Goal: Task Accomplishment & Management: Use online tool/utility

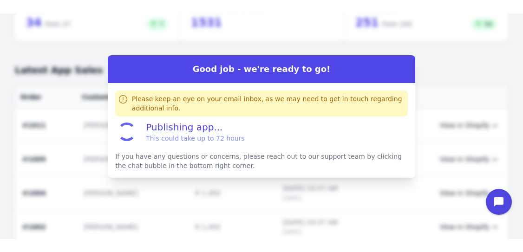
scroll to position [85, 0]
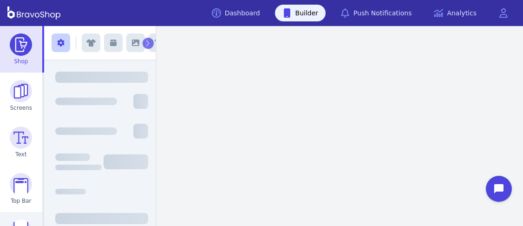
scroll to position [125, 0]
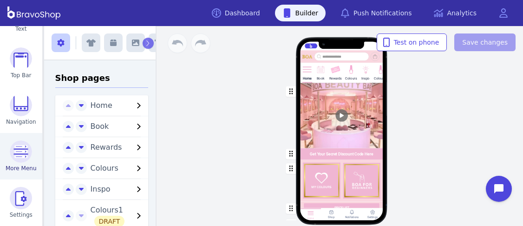
click at [15, 148] on img at bounding box center [21, 151] width 22 height 22
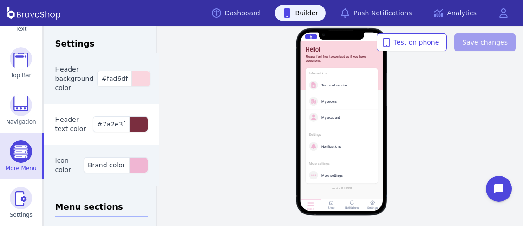
scroll to position [10, 0]
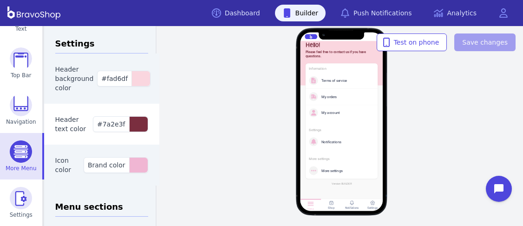
click at [333, 168] on div "More settings" at bounding box center [339, 170] width 61 height 9
click at [321, 80] on div "Terms of service" at bounding box center [345, 80] width 49 height 4
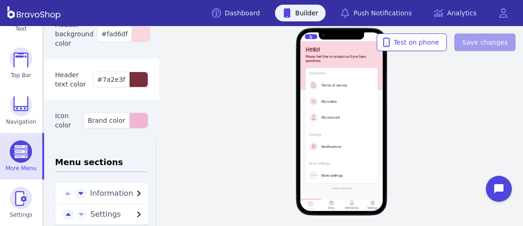
scroll to position [103, 0]
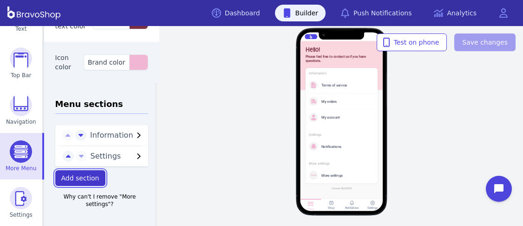
click at [87, 178] on span "Add section" at bounding box center [80, 177] width 38 height 7
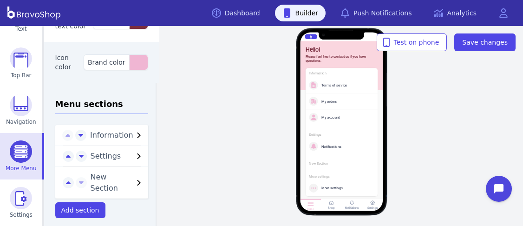
click at [133, 181] on icon "button" at bounding box center [138, 182] width 11 height 11
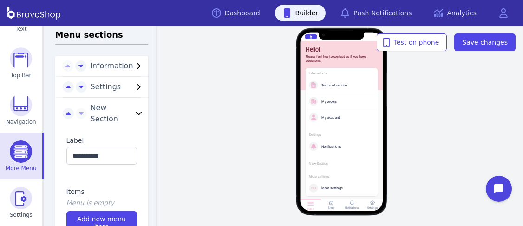
scroll to position [174, 0]
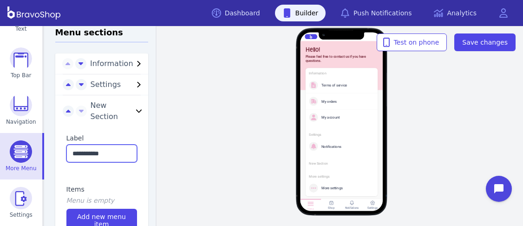
drag, startPoint x: 70, startPoint y: 152, endPoint x: 119, endPoint y: 151, distance: 49.2
click at [119, 151] on input "**********" at bounding box center [101, 153] width 71 height 18
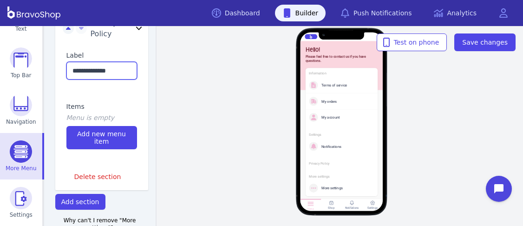
scroll to position [256, 0]
type input "**********"
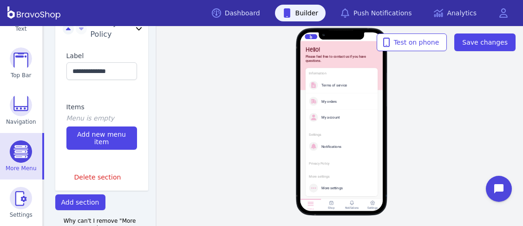
click at [98, 98] on div "Items Menu is empty Add new menu item" at bounding box center [101, 126] width 93 height 70
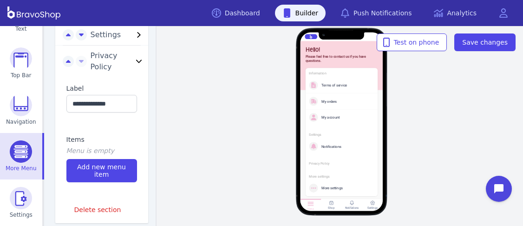
scroll to position [222, 0]
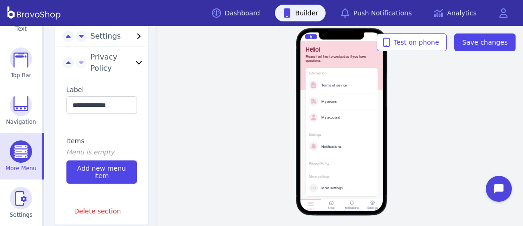
click at [322, 164] on div "Privacy Policy" at bounding box center [341, 163] width 65 height 4
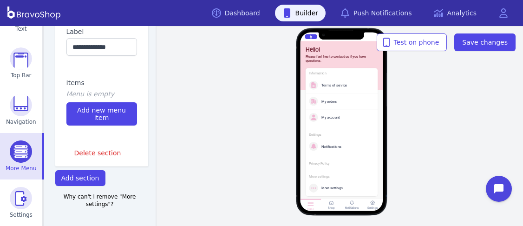
scroll to position [249, 0]
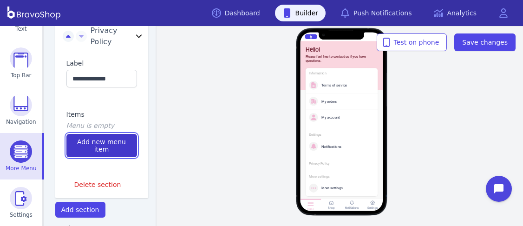
click at [96, 146] on span "Add new menu item" at bounding box center [101, 145] width 59 height 15
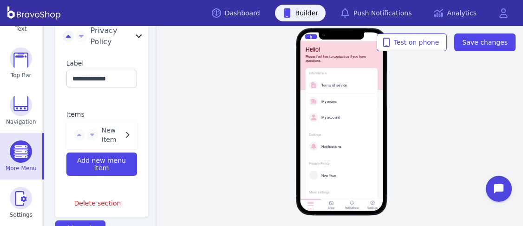
click at [122, 135] on icon "button" at bounding box center [127, 134] width 11 height 11
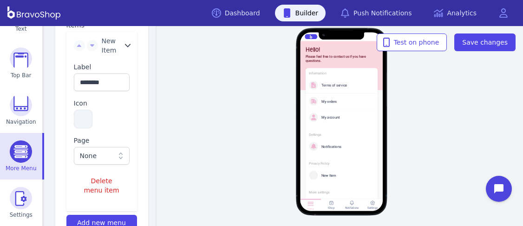
scroll to position [341, 0]
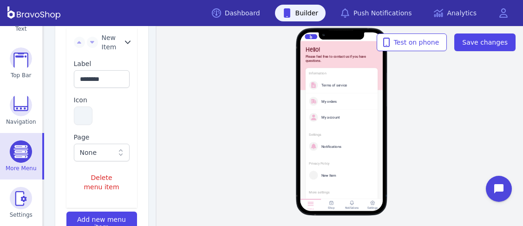
click at [116, 153] on icon at bounding box center [120, 152] width 9 height 9
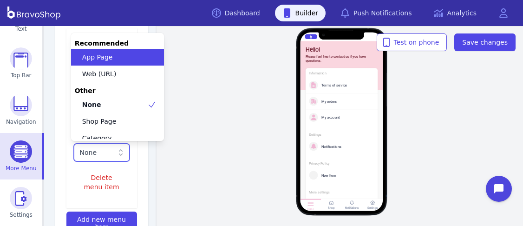
click at [116, 153] on icon at bounding box center [120, 152] width 9 height 9
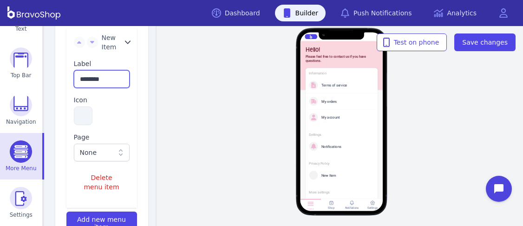
drag, startPoint x: 106, startPoint y: 79, endPoint x: 74, endPoint y: 78, distance: 31.6
click at [74, 78] on input "********" at bounding box center [102, 79] width 56 height 18
click at [79, 118] on button "button" at bounding box center [83, 115] width 19 height 19
type input "**********"
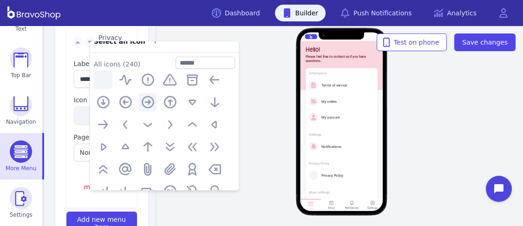
scroll to position [0, 0]
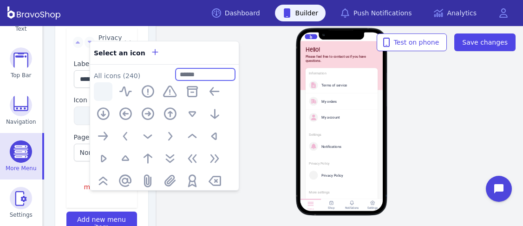
click at [187, 76] on input "text" at bounding box center [205, 74] width 59 height 12
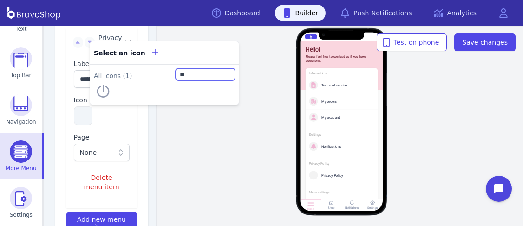
type input "*"
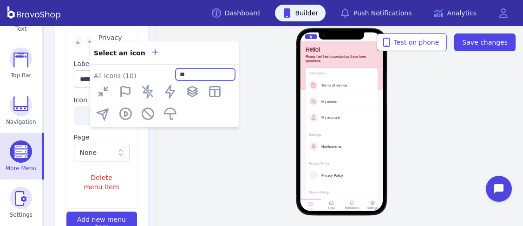
type input "*"
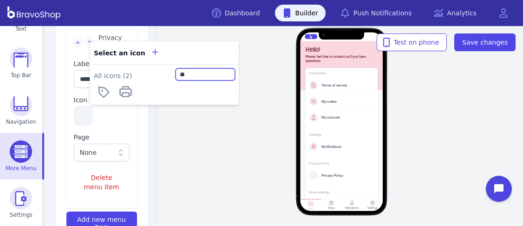
type input "*"
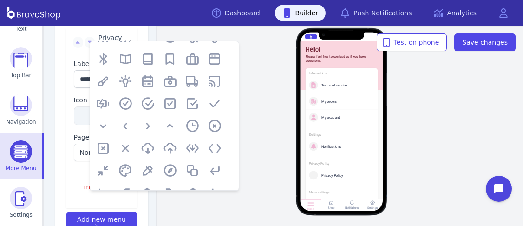
scroll to position [167, 0]
click at [170, 104] on icon "button" at bounding box center [170, 103] width 15 height 15
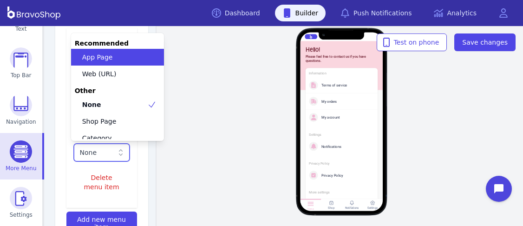
click at [102, 153] on div "None" at bounding box center [97, 152] width 34 height 9
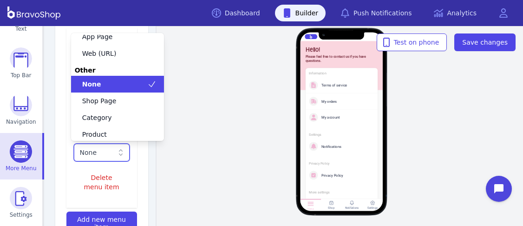
scroll to position [0, 0]
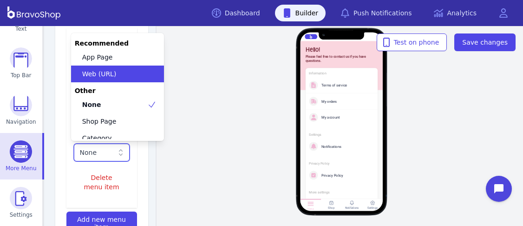
click at [100, 72] on span "Web (URL)" at bounding box center [99, 73] width 34 height 9
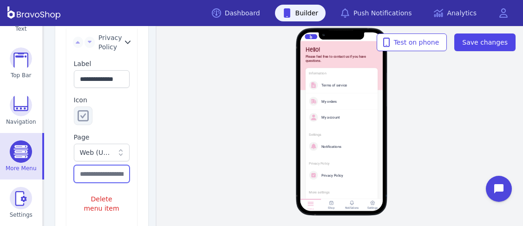
click at [82, 171] on input "text" at bounding box center [102, 174] width 56 height 18
paste input "**********"
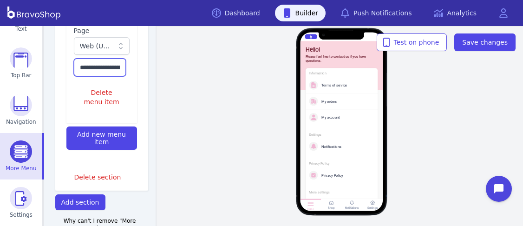
scroll to position [472, 0]
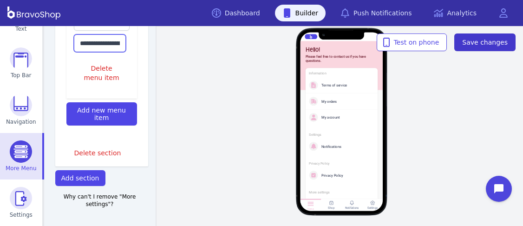
type input "**********"
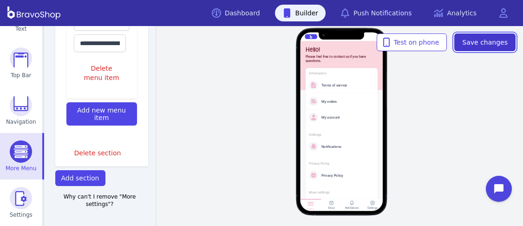
click at [487, 41] on span "Save changes" at bounding box center [485, 42] width 46 height 9
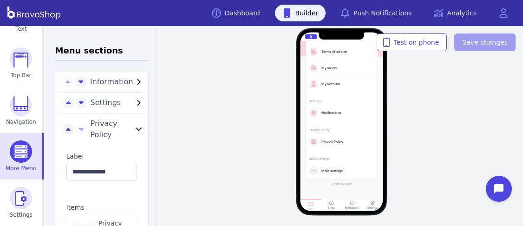
scroll to position [155, 0]
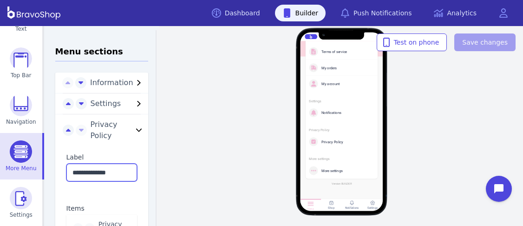
drag, startPoint x: 92, startPoint y: 171, endPoint x: 69, endPoint y: 171, distance: 23.2
click at [69, 171] on input "**********" at bounding box center [101, 172] width 71 height 18
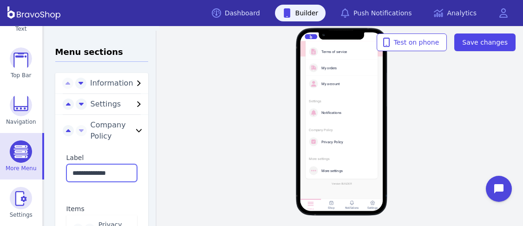
scroll to position [159, 0]
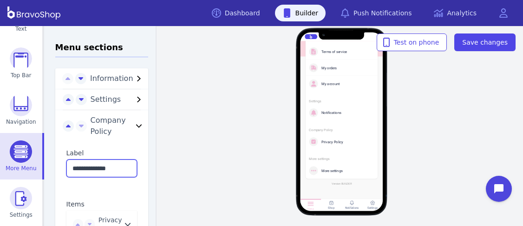
type input "**********"
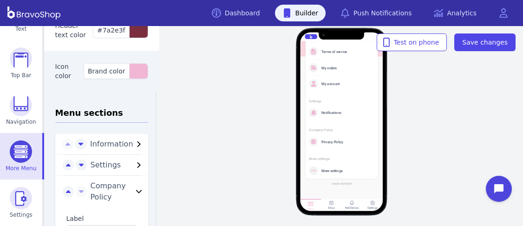
scroll to position [94, 0]
click at [133, 142] on icon "button" at bounding box center [138, 143] width 11 height 11
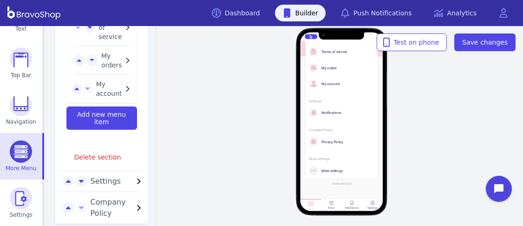
scroll to position [293, 0]
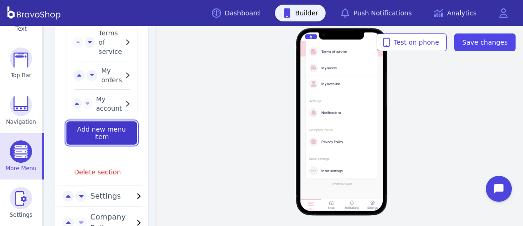
click at [111, 131] on span "Add new menu item" at bounding box center [101, 132] width 59 height 15
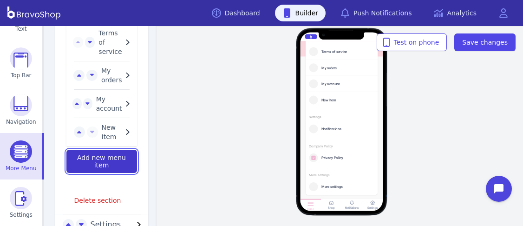
scroll to position [104, 0]
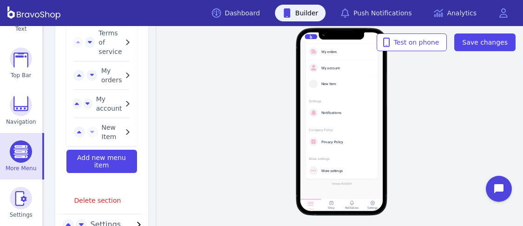
click at [122, 131] on icon "button" at bounding box center [127, 131] width 11 height 11
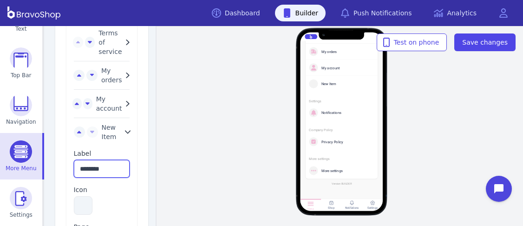
drag, startPoint x: 78, startPoint y: 168, endPoint x: 116, endPoint y: 169, distance: 38.6
click at [116, 169] on input "********" at bounding box center [102, 169] width 56 height 18
click at [81, 200] on button "button" at bounding box center [83, 205] width 19 height 19
type input "**********"
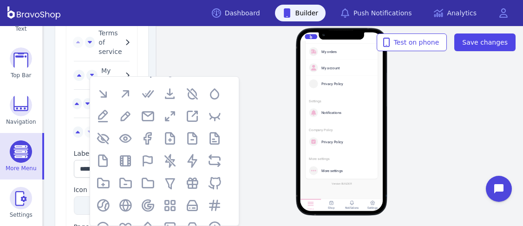
scroll to position [349, 0]
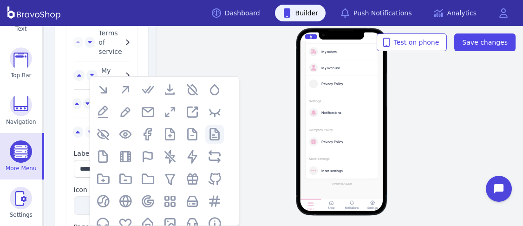
click at [215, 139] on icon "button" at bounding box center [214, 134] width 15 height 15
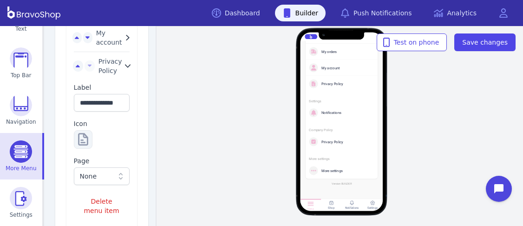
scroll to position [360, 0]
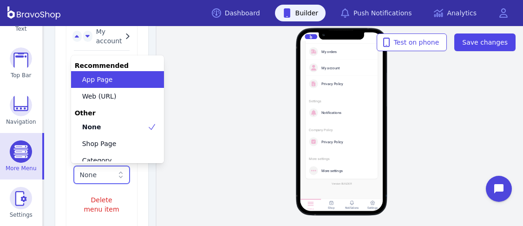
click at [87, 175] on div "None" at bounding box center [97, 174] width 34 height 9
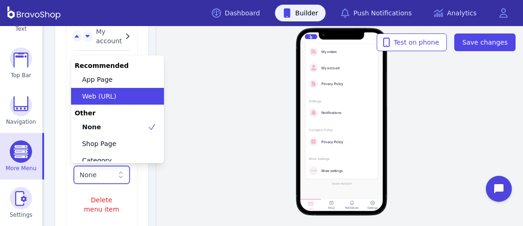
click at [95, 96] on span "Web (URL)" at bounding box center [99, 95] width 34 height 9
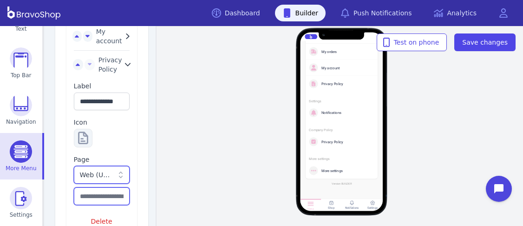
click at [86, 198] on input "text" at bounding box center [102, 196] width 56 height 18
paste input "**********"
type input "**********"
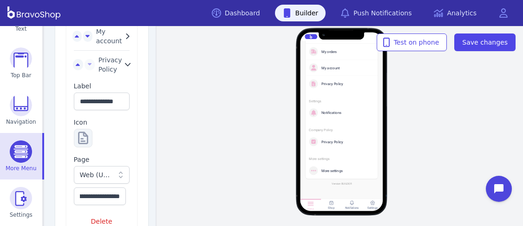
click at [110, 128] on div "**********" at bounding box center [101, 160] width 71 height 173
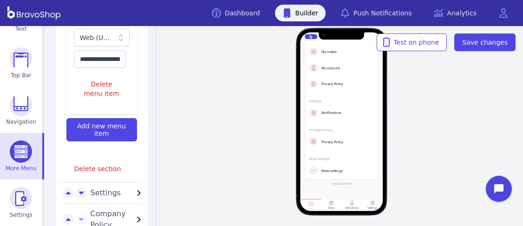
scroll to position [566, 0]
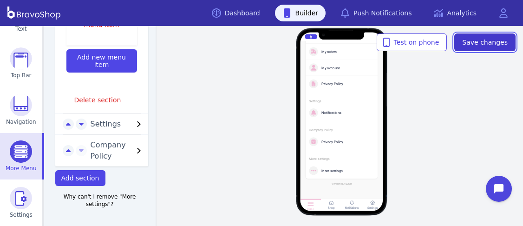
click at [479, 42] on span "Save changes" at bounding box center [485, 42] width 46 height 9
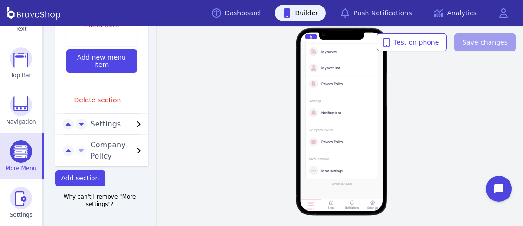
click at [319, 144] on div "Privacy Policy" at bounding box center [339, 141] width 61 height 9
click at [133, 147] on icon "button" at bounding box center [138, 150] width 11 height 11
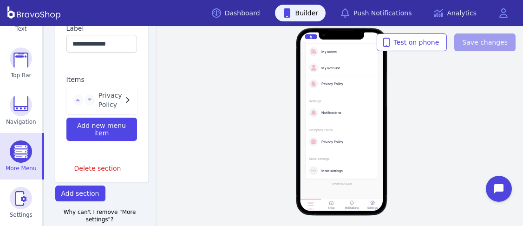
scroll to position [293, 0]
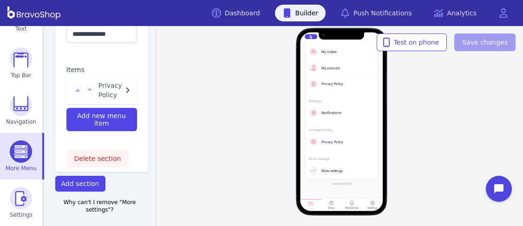
click at [91, 156] on span "Delete section" at bounding box center [97, 158] width 47 height 9
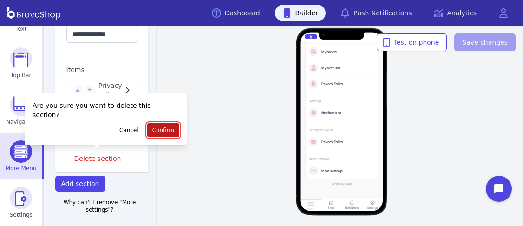
click at [155, 132] on span "Confirm" at bounding box center [163, 129] width 22 height 7
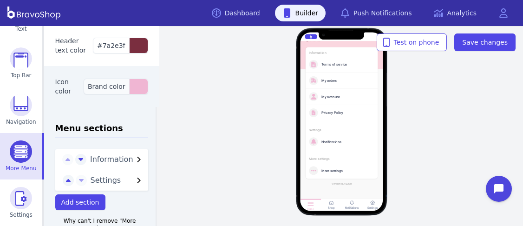
scroll to position [103, 0]
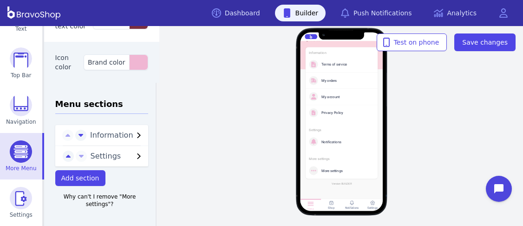
click at [98, 132] on span "Information" at bounding box center [111, 135] width 43 height 11
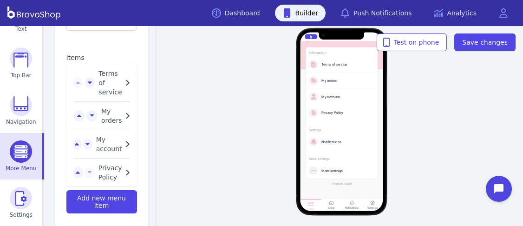
scroll to position [254, 0]
click at [73, 169] on button "button" at bounding box center [78, 170] width 10 height 11
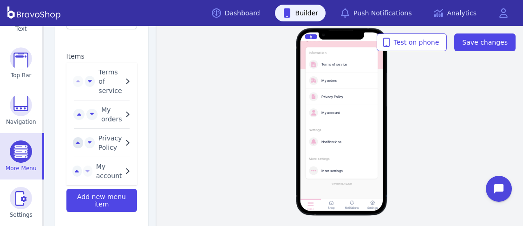
click at [76, 143] on icon "button" at bounding box center [78, 143] width 4 height 2
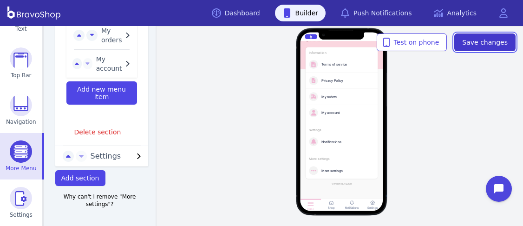
click at [487, 39] on span "Save changes" at bounding box center [485, 42] width 46 height 9
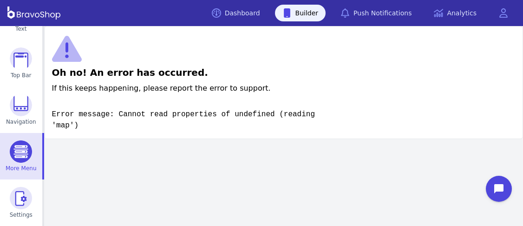
click at [315, 16] on link "Builder" at bounding box center [300, 13] width 51 height 17
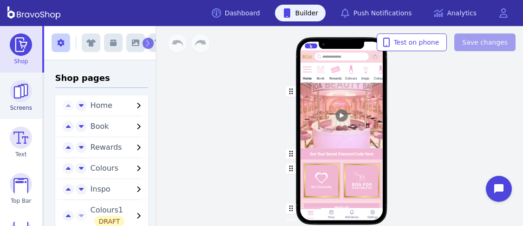
scroll to position [125, 0]
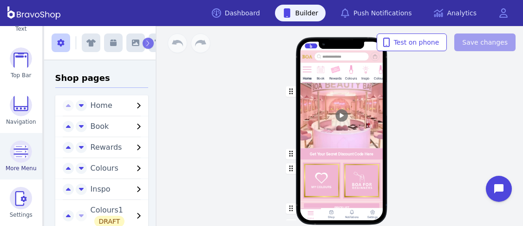
click at [22, 155] on img at bounding box center [21, 151] width 22 height 22
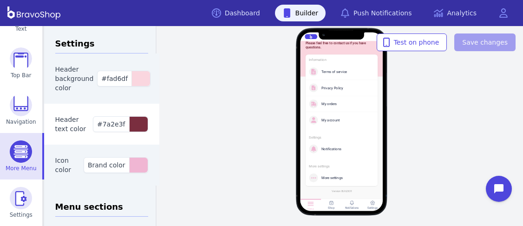
scroll to position [32, 0]
click at [230, 150] on div "Hello! Please feel free to contact us if you have questions. Information Terms …" at bounding box center [341, 126] width 363 height 200
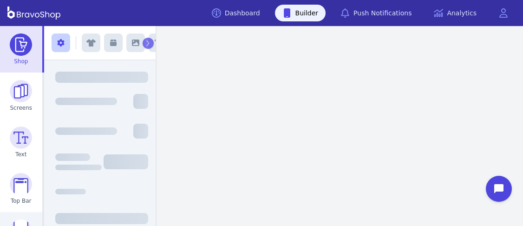
scroll to position [125, 0]
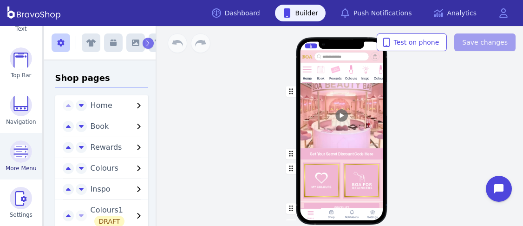
click at [15, 148] on img at bounding box center [21, 151] width 22 height 22
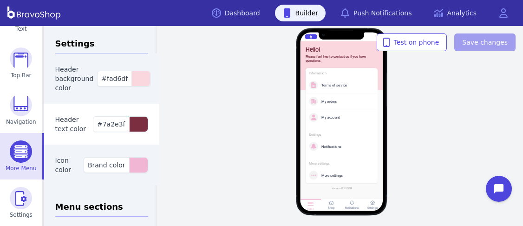
scroll to position [10, 0]
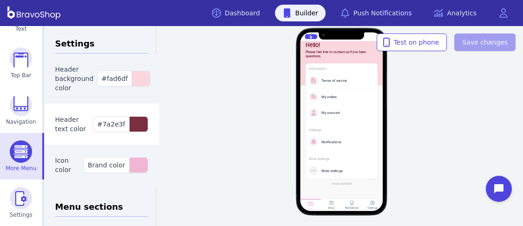
click at [333, 168] on div "More settings" at bounding box center [339, 170] width 61 height 9
click at [321, 80] on div "Terms of service" at bounding box center [345, 80] width 49 height 4
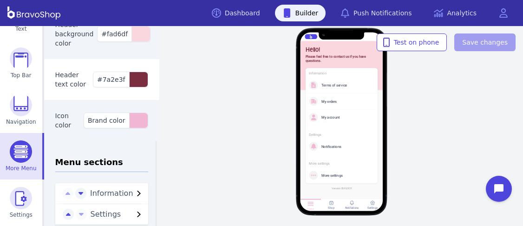
scroll to position [103, 0]
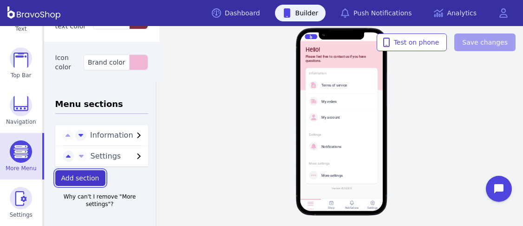
click at [87, 178] on span "Add section" at bounding box center [80, 177] width 38 height 7
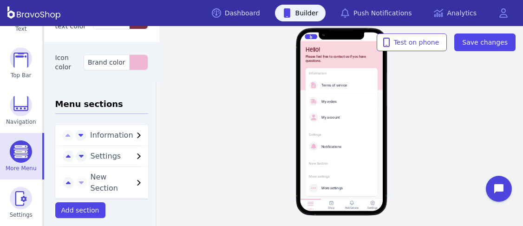
click at [133, 181] on icon "button" at bounding box center [138, 182] width 11 height 11
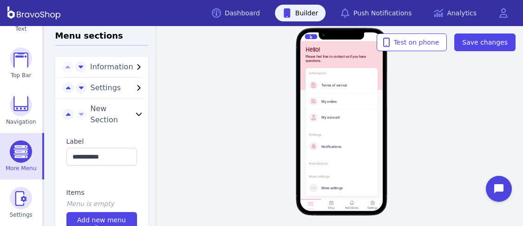
scroll to position [174, 0]
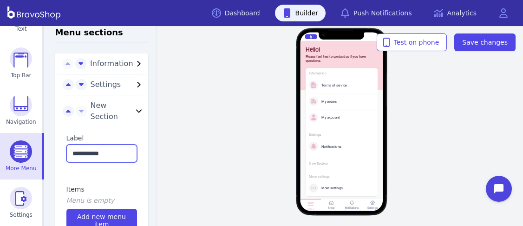
drag, startPoint x: 70, startPoint y: 152, endPoint x: 119, endPoint y: 151, distance: 49.2
click at [119, 151] on input "**********" at bounding box center [101, 153] width 71 height 18
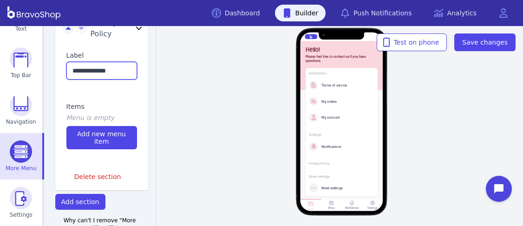
scroll to position [256, 0]
type input "**********"
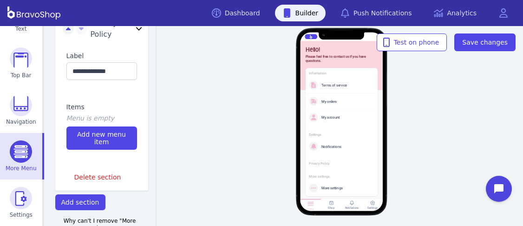
click at [98, 98] on div "Items Menu is empty Add new menu item" at bounding box center [101, 126] width 93 height 70
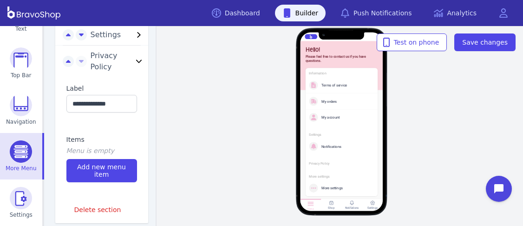
scroll to position [222, 0]
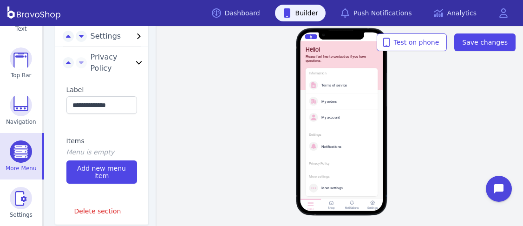
click at [322, 164] on div "Privacy Policy" at bounding box center [341, 163] width 65 height 4
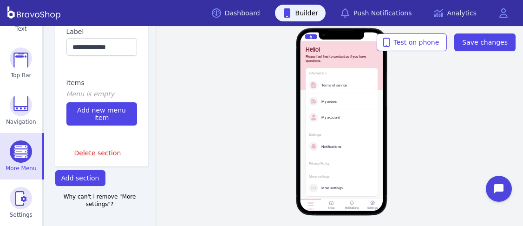
scroll to position [249, 0]
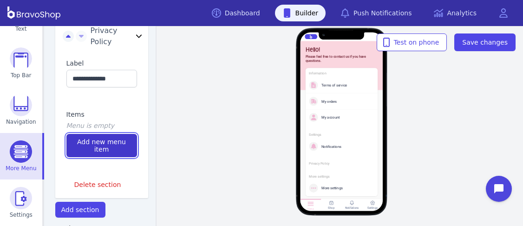
click at [96, 146] on span "Add new menu item" at bounding box center [101, 145] width 59 height 15
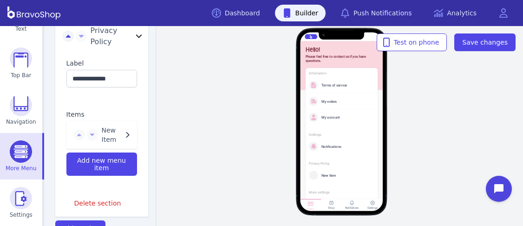
click at [122, 135] on icon "button" at bounding box center [127, 134] width 11 height 11
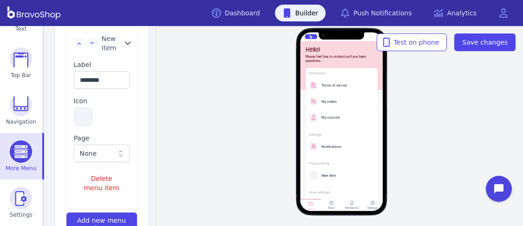
scroll to position [341, 0]
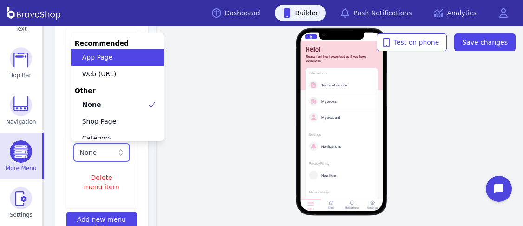
click at [116, 153] on icon at bounding box center [120, 152] width 9 height 9
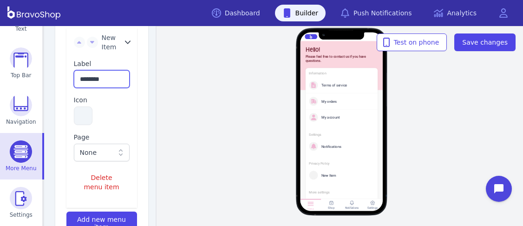
drag, startPoint x: 106, startPoint y: 79, endPoint x: 74, endPoint y: 78, distance: 31.6
click at [74, 78] on input "********" at bounding box center [102, 79] width 56 height 18
click at [79, 118] on button "button" at bounding box center [83, 115] width 19 height 19
type input "**********"
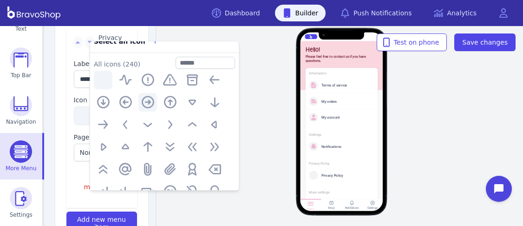
scroll to position [0, 0]
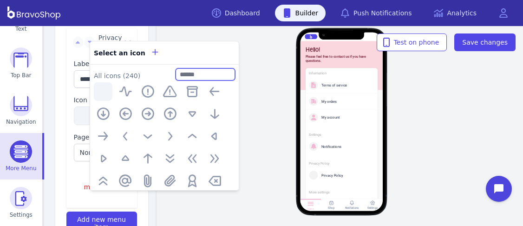
click at [187, 76] on input "text" at bounding box center [205, 74] width 59 height 12
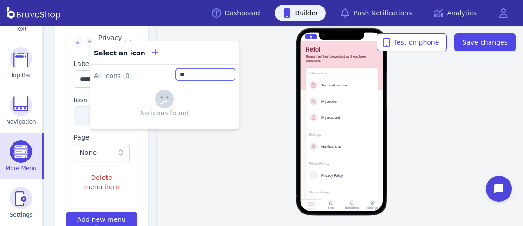
type input "*"
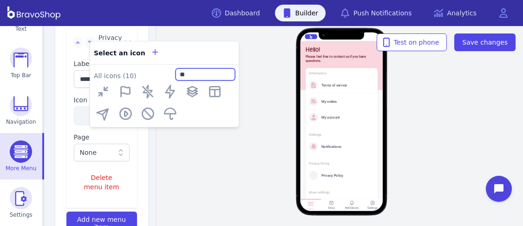
type input "*"
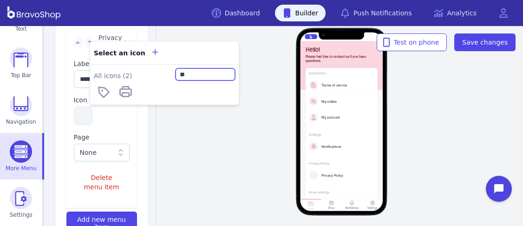
type input "*"
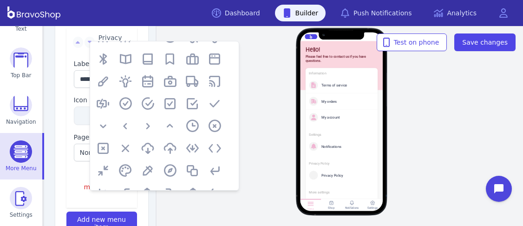
scroll to position [167, 0]
click at [170, 104] on icon "button" at bounding box center [170, 103] width 15 height 15
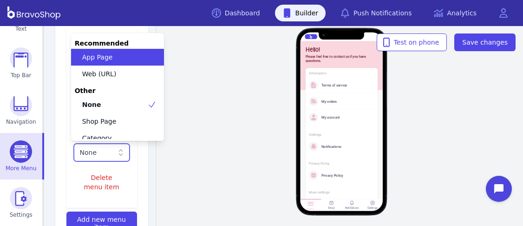
click at [102, 153] on div "None" at bounding box center [97, 152] width 34 height 9
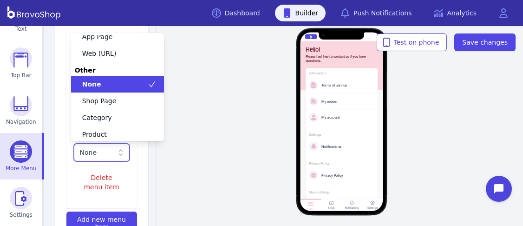
scroll to position [0, 0]
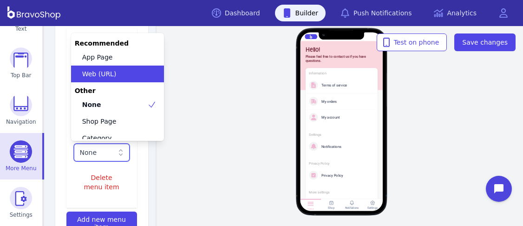
click at [100, 72] on span "Web (URL)" at bounding box center [99, 73] width 34 height 9
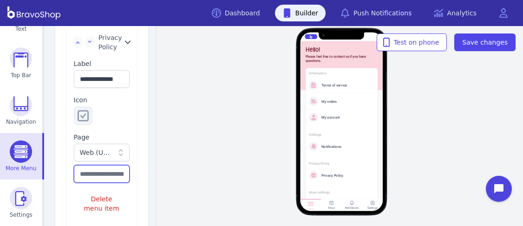
click at [82, 171] on input "text" at bounding box center [102, 174] width 56 height 18
paste input "**********"
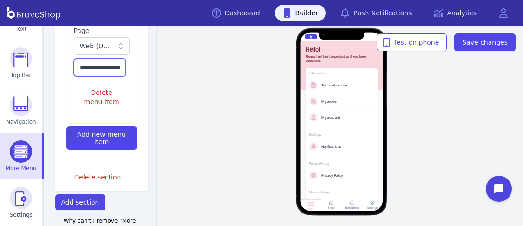
scroll to position [472, 0]
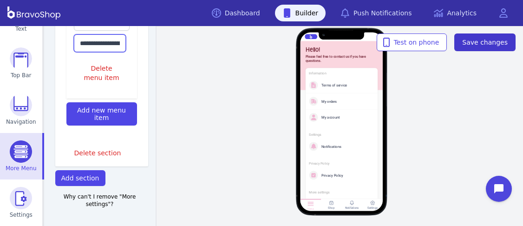
type input "**********"
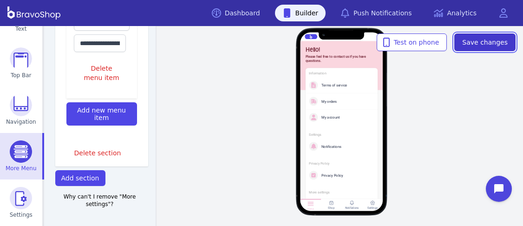
click at [487, 41] on span "Save changes" at bounding box center [485, 42] width 46 height 9
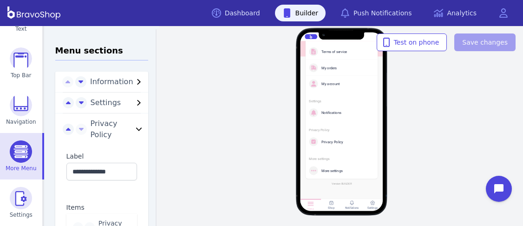
scroll to position [155, 0]
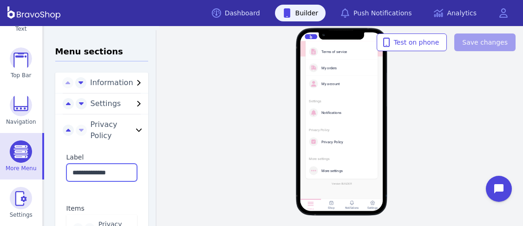
drag, startPoint x: 92, startPoint y: 171, endPoint x: 69, endPoint y: 171, distance: 23.2
click at [69, 171] on input "**********" at bounding box center [101, 172] width 71 height 18
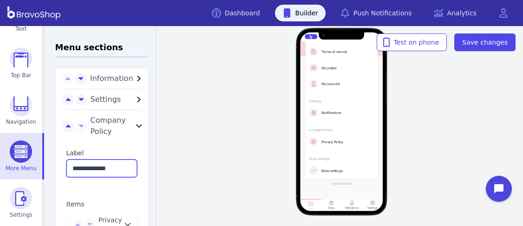
type input "**********"
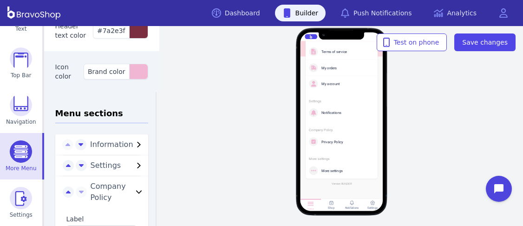
scroll to position [94, 0]
click at [133, 142] on icon "button" at bounding box center [138, 143] width 11 height 11
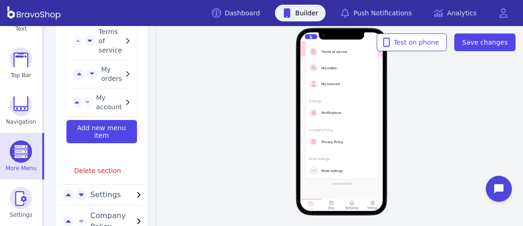
scroll to position [293, 0]
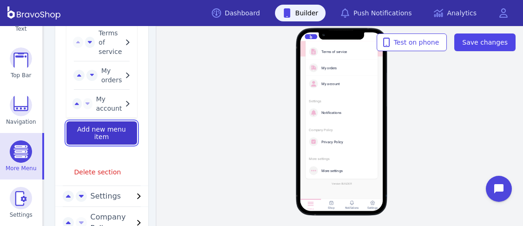
click at [111, 131] on span "Add new menu item" at bounding box center [101, 132] width 59 height 15
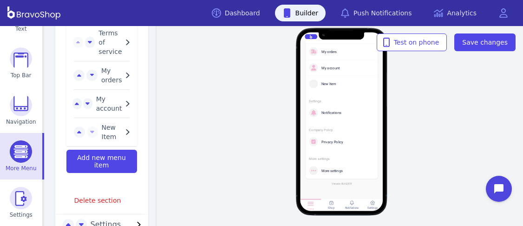
click at [122, 131] on icon "button" at bounding box center [127, 131] width 11 height 11
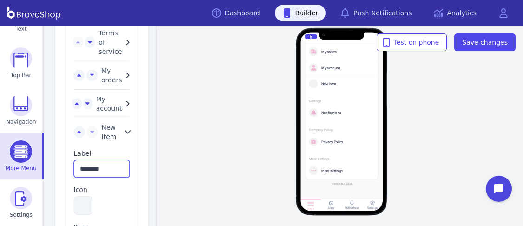
drag, startPoint x: 78, startPoint y: 168, endPoint x: 116, endPoint y: 169, distance: 38.6
click at [116, 169] on input "********" at bounding box center [102, 169] width 56 height 18
click at [81, 200] on button "button" at bounding box center [83, 205] width 19 height 19
type input "**********"
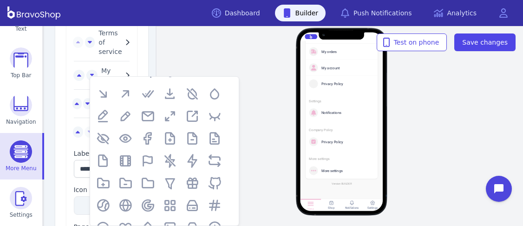
scroll to position [349, 0]
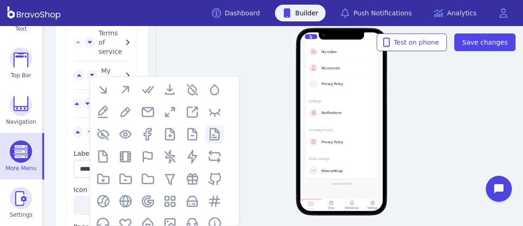
click at [215, 139] on icon "button" at bounding box center [214, 134] width 15 height 15
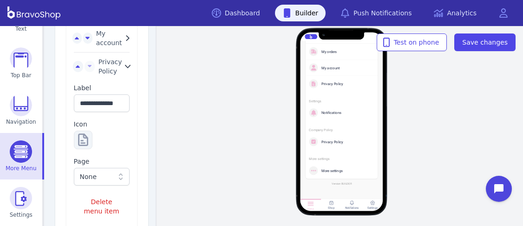
scroll to position [360, 0]
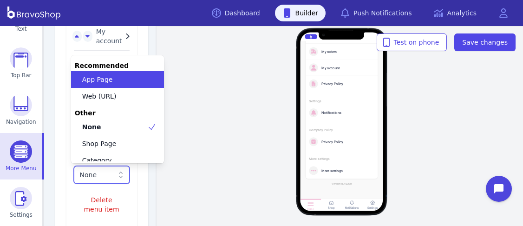
click at [87, 175] on div "None" at bounding box center [97, 174] width 34 height 9
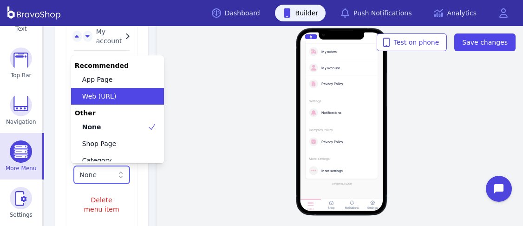
click at [95, 96] on span "Web (URL)" at bounding box center [99, 95] width 34 height 9
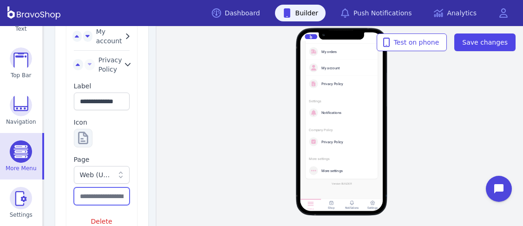
click at [86, 198] on input "text" at bounding box center [102, 196] width 56 height 18
paste input "**********"
type input "**********"
click at [110, 128] on div "**********" at bounding box center [101, 160] width 71 height 173
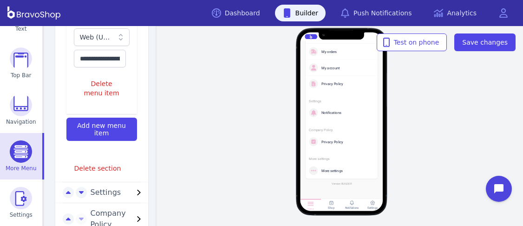
scroll to position [566, 0]
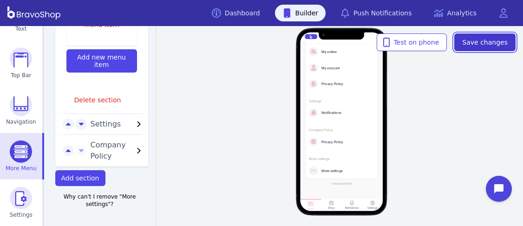
click at [479, 42] on span "Save changes" at bounding box center [485, 42] width 46 height 9
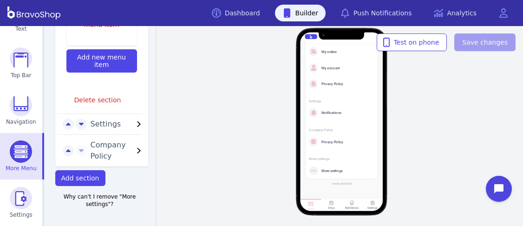
click at [319, 144] on div "Privacy Policy" at bounding box center [339, 141] width 61 height 9
click at [133, 147] on icon "button" at bounding box center [138, 150] width 11 height 11
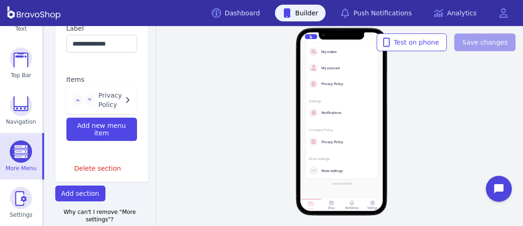
scroll to position [293, 0]
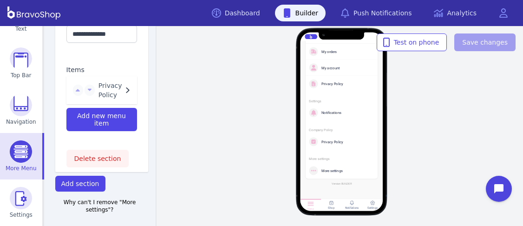
click at [91, 156] on span "Delete section" at bounding box center [97, 158] width 47 height 9
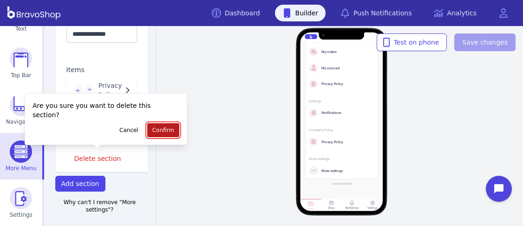
click at [155, 132] on span "Confirm" at bounding box center [163, 129] width 22 height 7
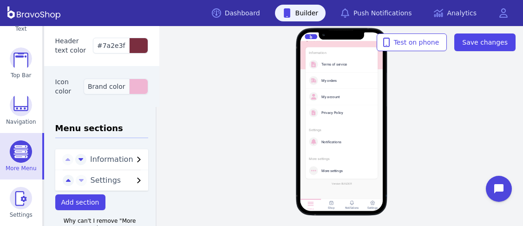
scroll to position [103, 0]
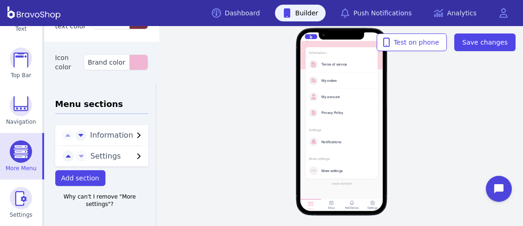
click at [98, 132] on span "Information" at bounding box center [111, 135] width 43 height 11
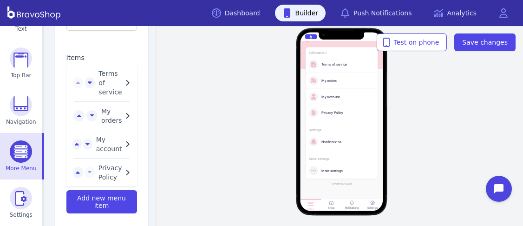
scroll to position [254, 0]
click at [73, 169] on button "button" at bounding box center [78, 170] width 10 height 11
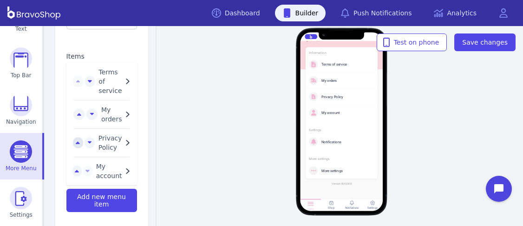
click at [76, 143] on icon "button" at bounding box center [78, 143] width 4 height 2
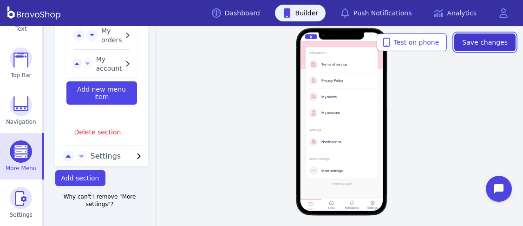
click at [487, 39] on span "Save changes" at bounding box center [485, 42] width 46 height 9
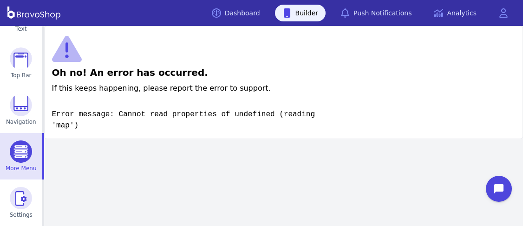
click at [315, 16] on link "Builder" at bounding box center [300, 13] width 51 height 17
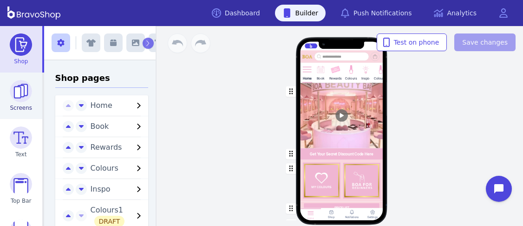
scroll to position [125, 0]
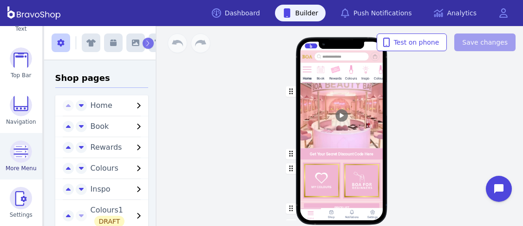
click at [22, 155] on img at bounding box center [21, 151] width 22 height 22
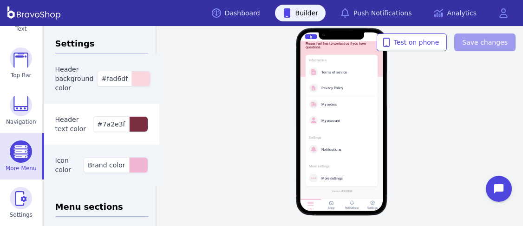
scroll to position [32, 0]
click at [230, 150] on div "Hello! Please feel free to contact us if you have questions. Information Terms …" at bounding box center [341, 126] width 363 height 200
